Goal: Task Accomplishment & Management: Manage account settings

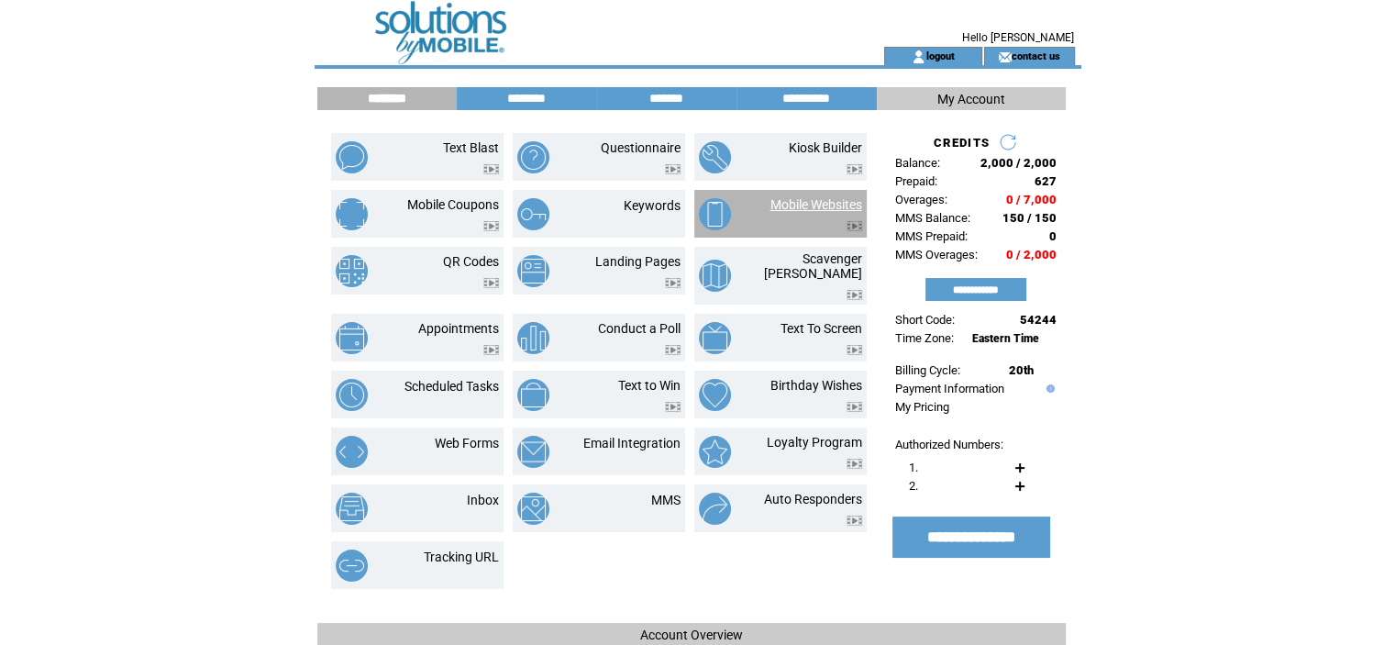
click at [809, 202] on link "Mobile Websites" at bounding box center [817, 204] width 92 height 15
click at [807, 201] on link "Mobile Websites" at bounding box center [817, 204] width 92 height 15
click at [794, 203] on link "Mobile Websites" at bounding box center [817, 204] width 92 height 15
click at [969, 57] on td "logout" at bounding box center [933, 56] width 98 height 18
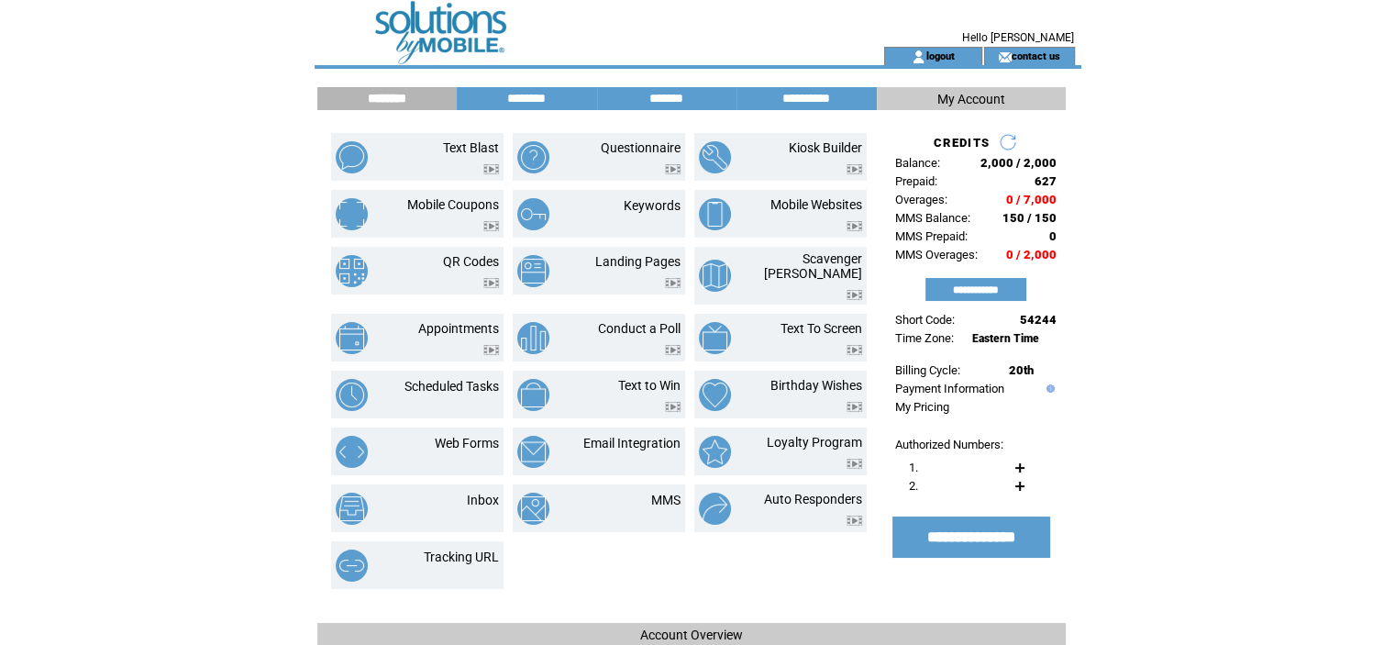
click at [924, 54] on img at bounding box center [919, 57] width 14 height 15
click at [936, 56] on link "logout" at bounding box center [940, 56] width 28 height 12
